Goal: Navigation & Orientation: Find specific page/section

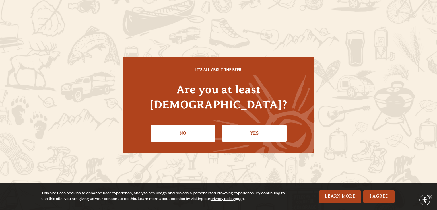
click at [244, 128] on link "Yes" at bounding box center [254, 133] width 65 height 17
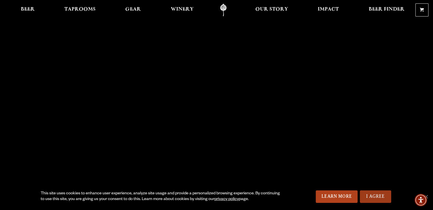
click at [373, 197] on link "I Agree" at bounding box center [375, 196] width 31 height 13
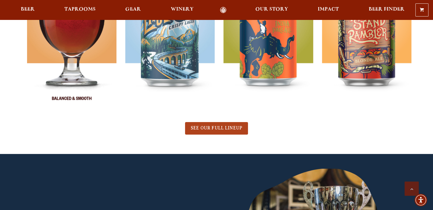
scroll to position [228, 0]
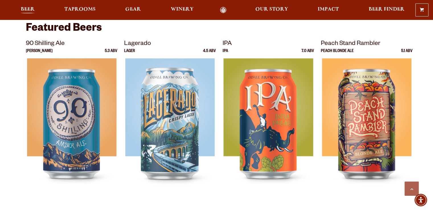
click at [24, 9] on span "Beer" at bounding box center [28, 9] width 14 height 5
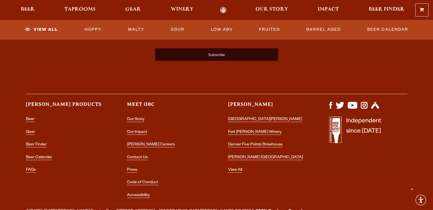
scroll to position [1451, 0]
